Goal: Information Seeking & Learning: Learn about a topic

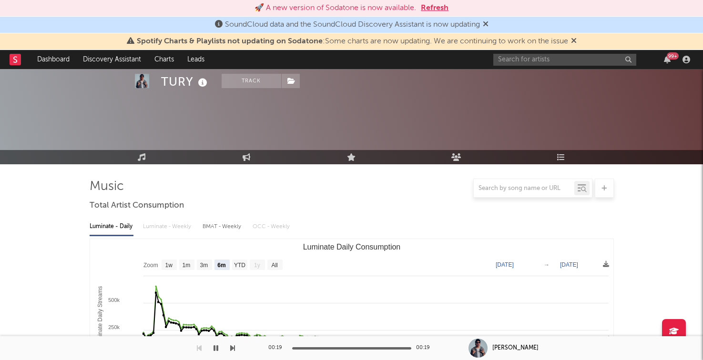
select select "6m"
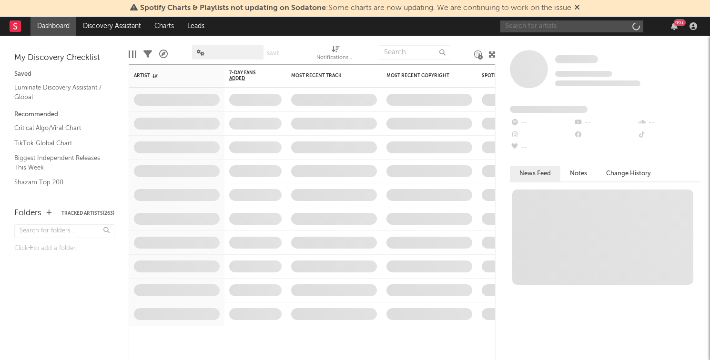
click at [510, 23] on input "text" at bounding box center [571, 26] width 143 height 12
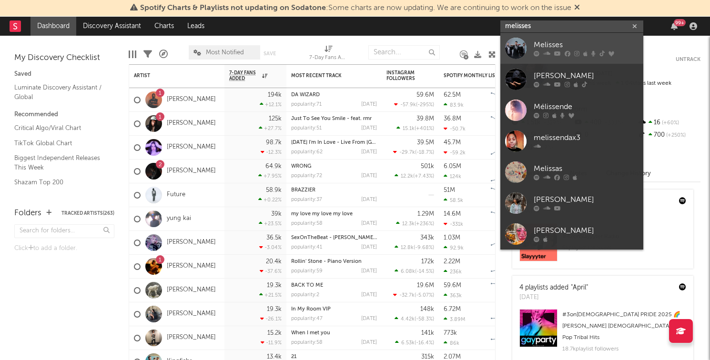
type input "melisses"
click at [522, 43] on div at bounding box center [515, 48] width 21 height 21
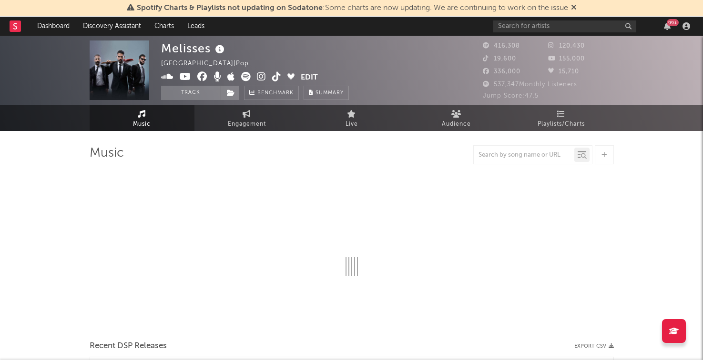
select select "6m"
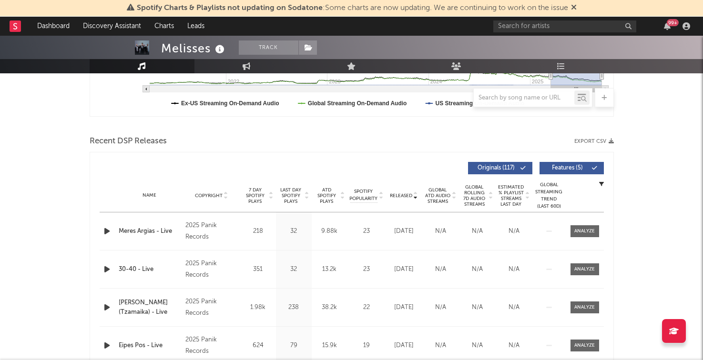
scroll to position [203, 0]
